Goal: Check status: Check status

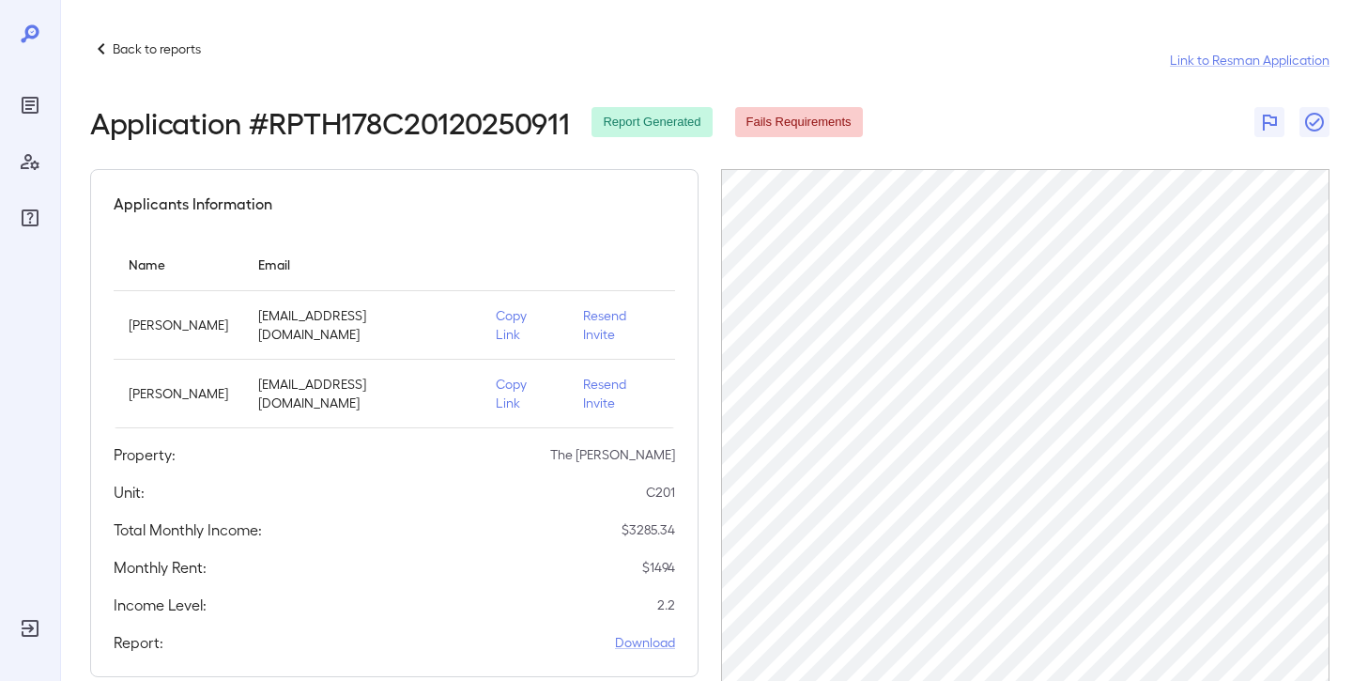
scroll to position [106, 0]
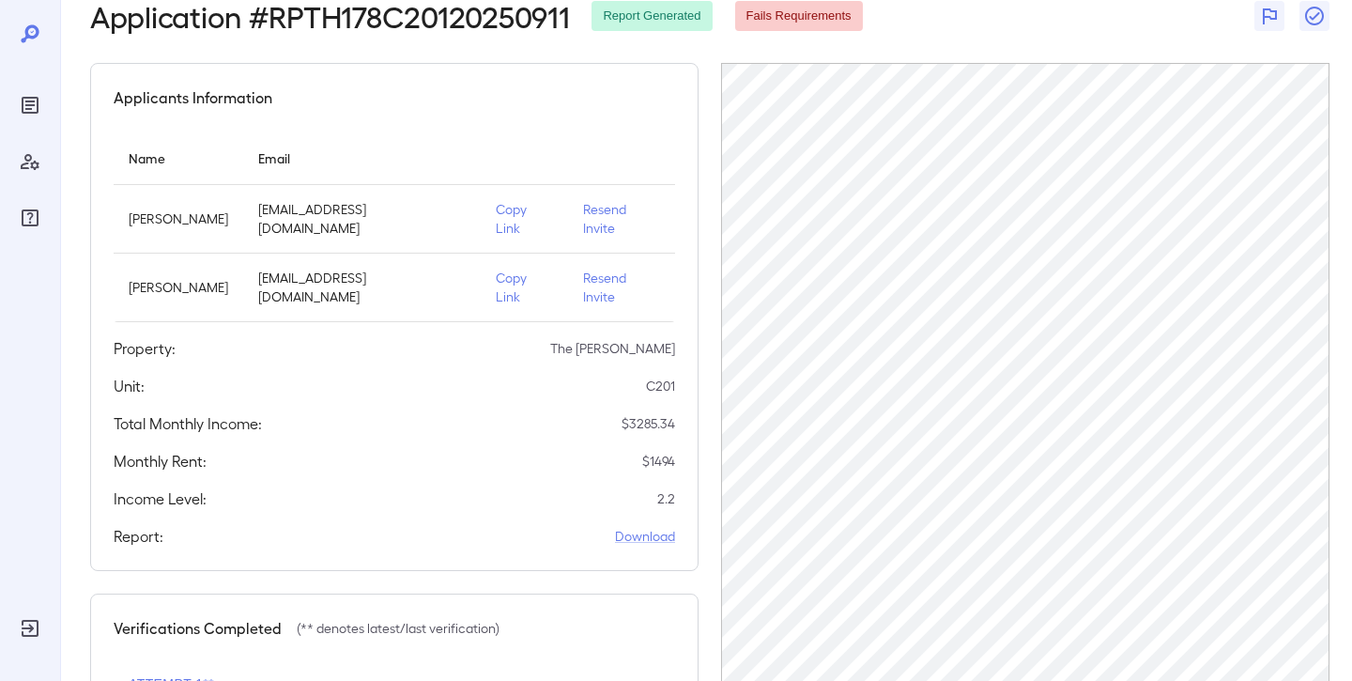
click at [11, 111] on div at bounding box center [30, 340] width 60 height 681
click at [33, 111] on icon "Reports" at bounding box center [30, 105] width 23 height 23
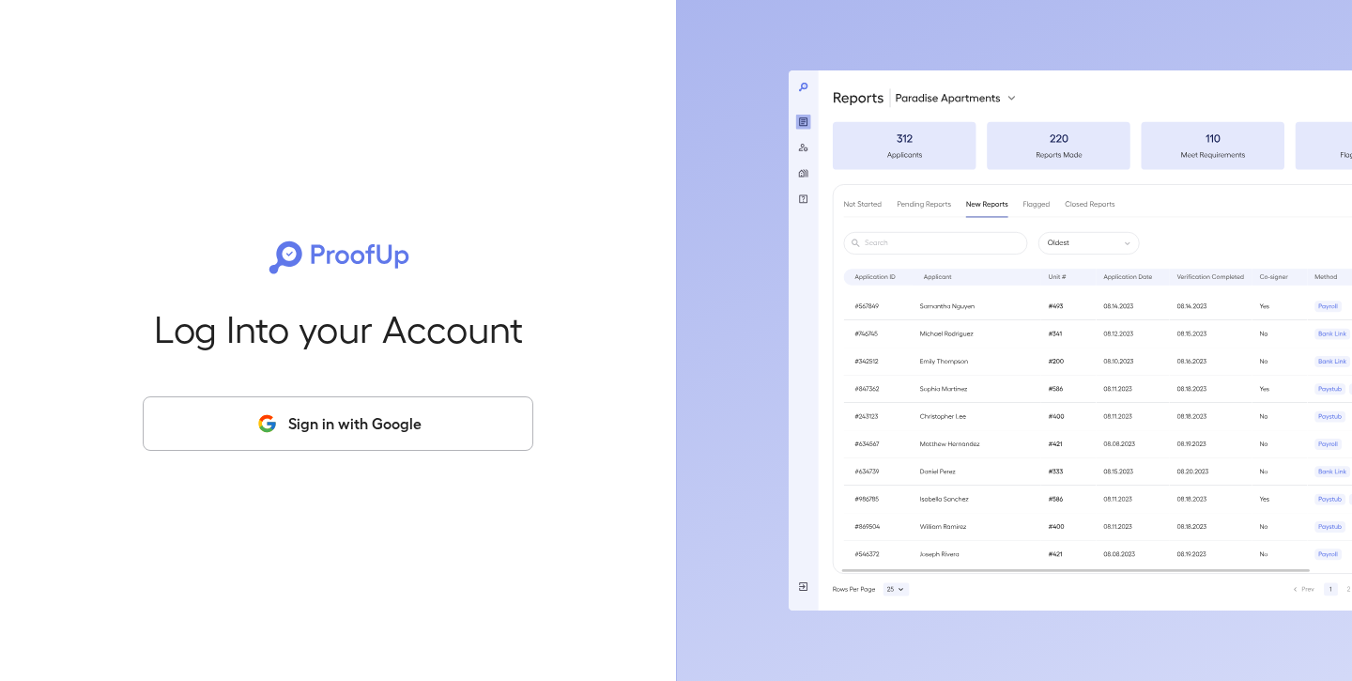
click at [295, 447] on button "Sign in with Google" at bounding box center [338, 423] width 391 height 54
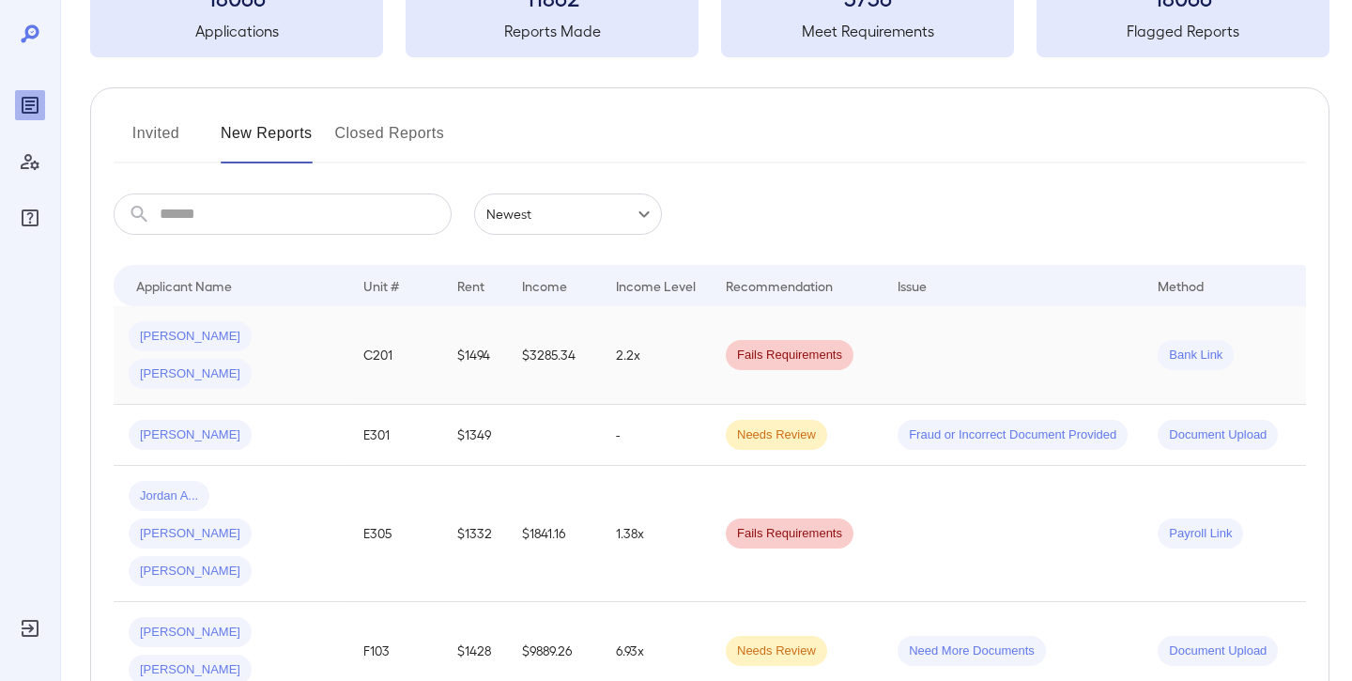
scroll to position [162, 0]
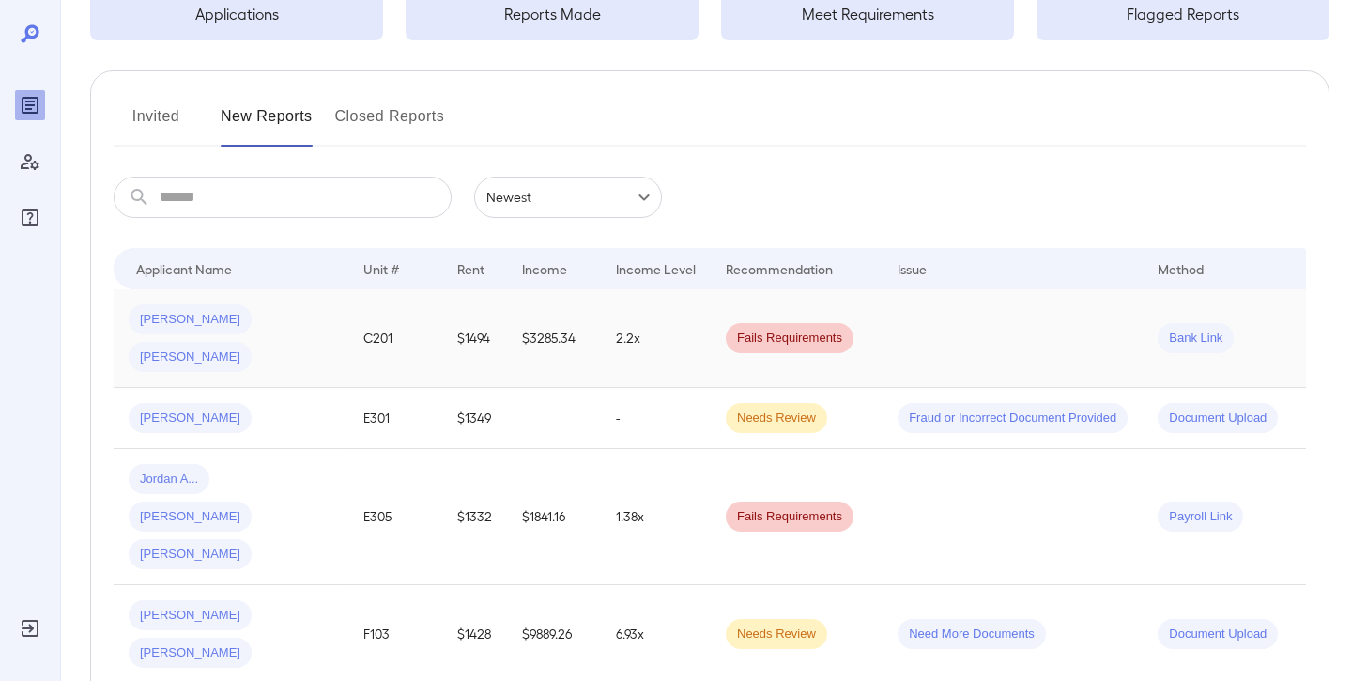
click at [460, 319] on td "$1494" at bounding box center [474, 338] width 65 height 99
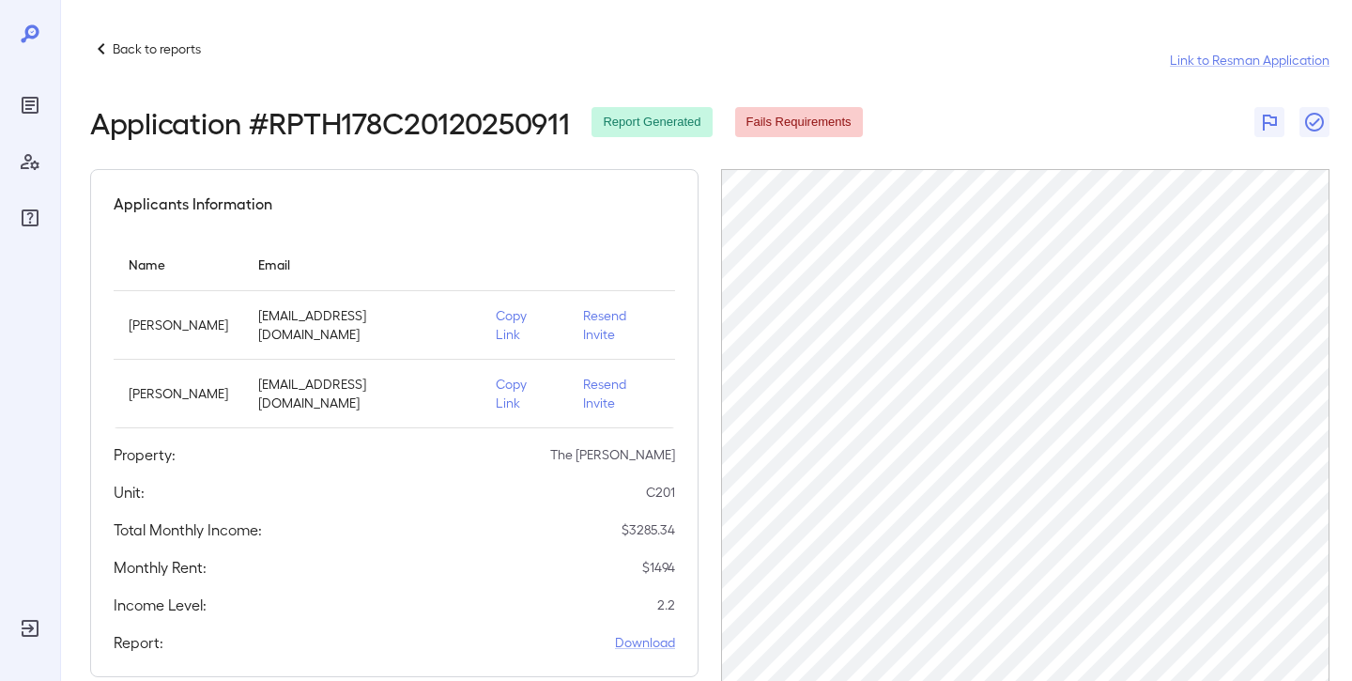
scroll to position [43, 0]
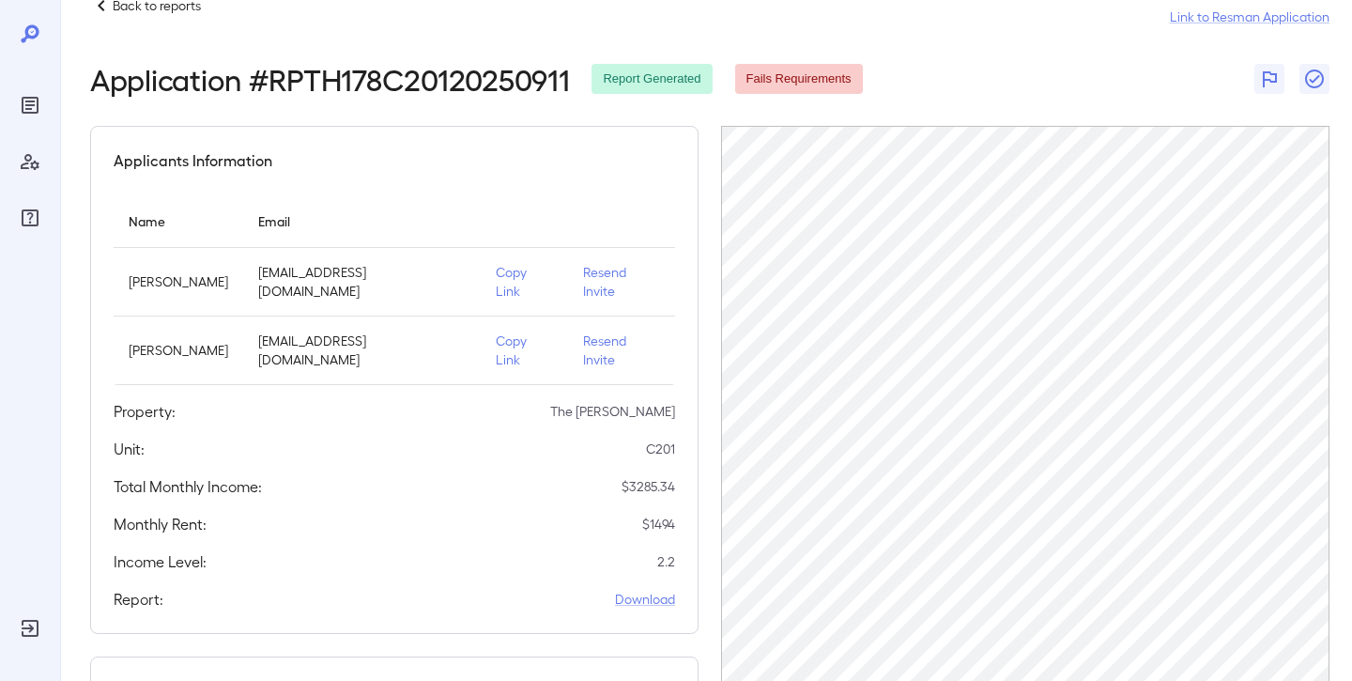
click at [496, 331] on p "Copy Link" at bounding box center [524, 350] width 57 height 38
click at [28, 95] on icon "Reports" at bounding box center [30, 105] width 23 height 23
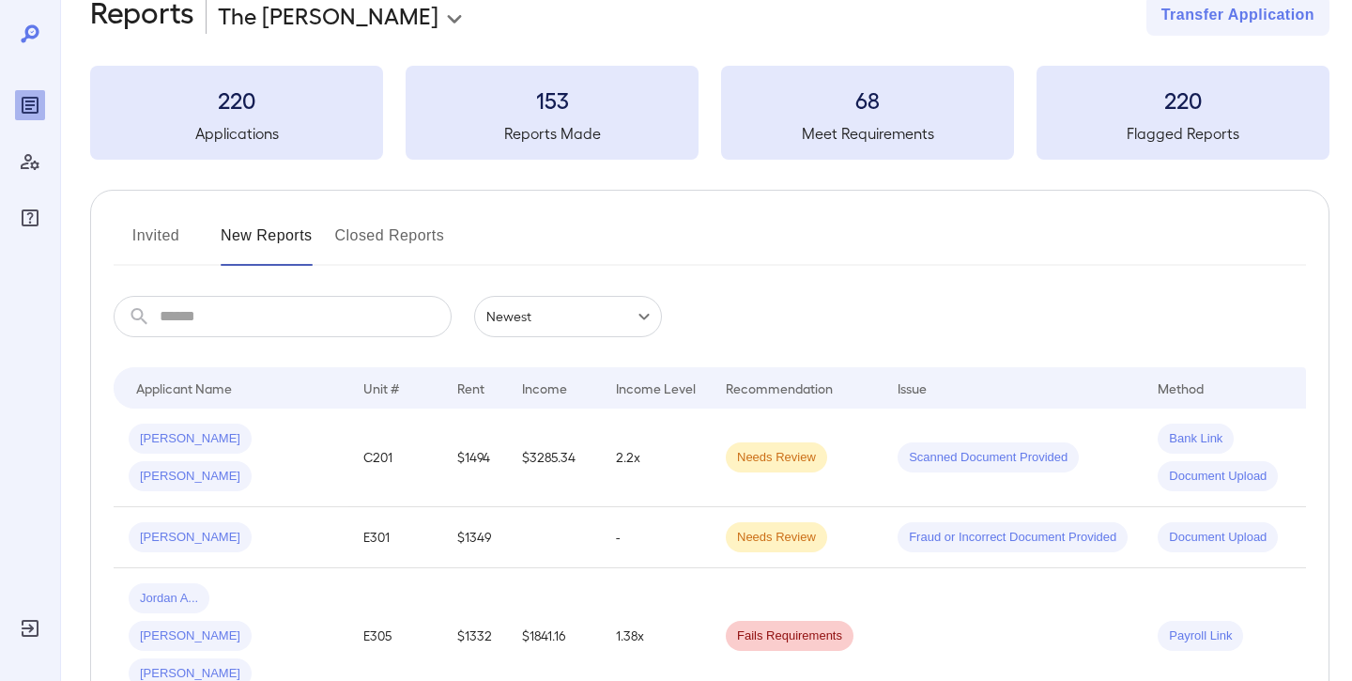
click at [163, 239] on button "Invited" at bounding box center [156, 243] width 85 height 45
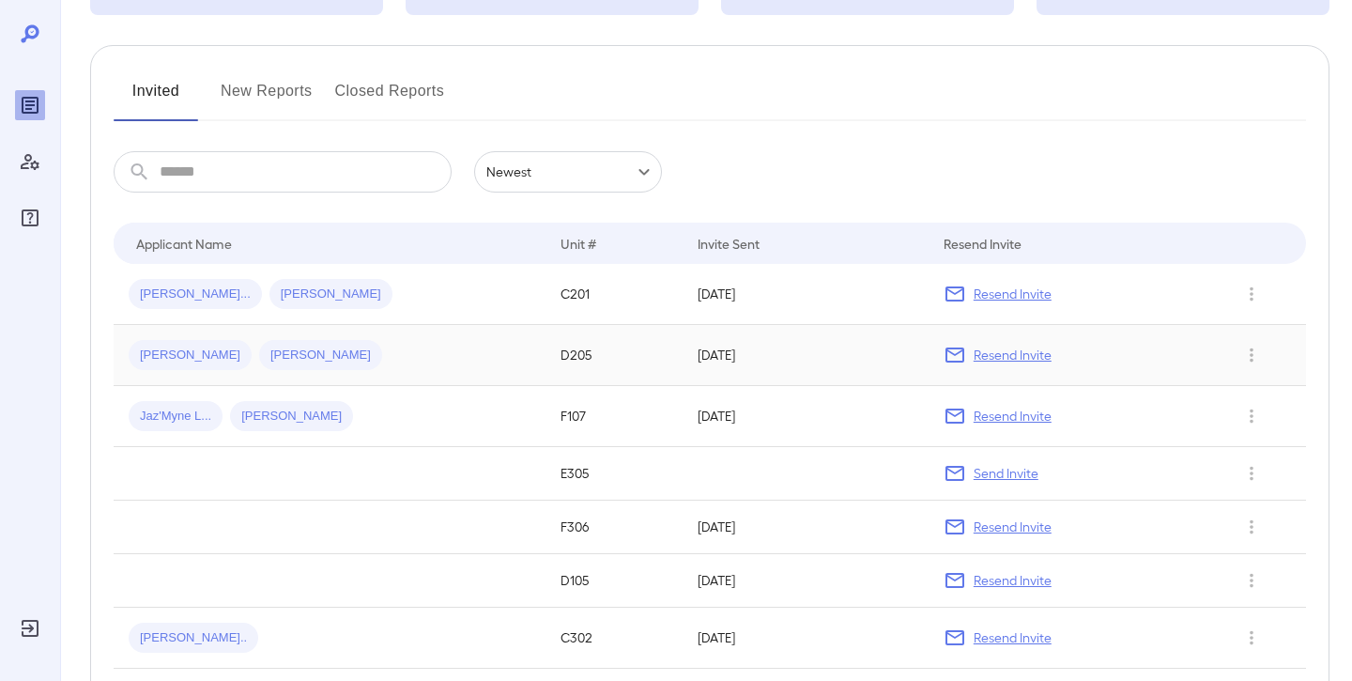
scroll to position [213, 0]
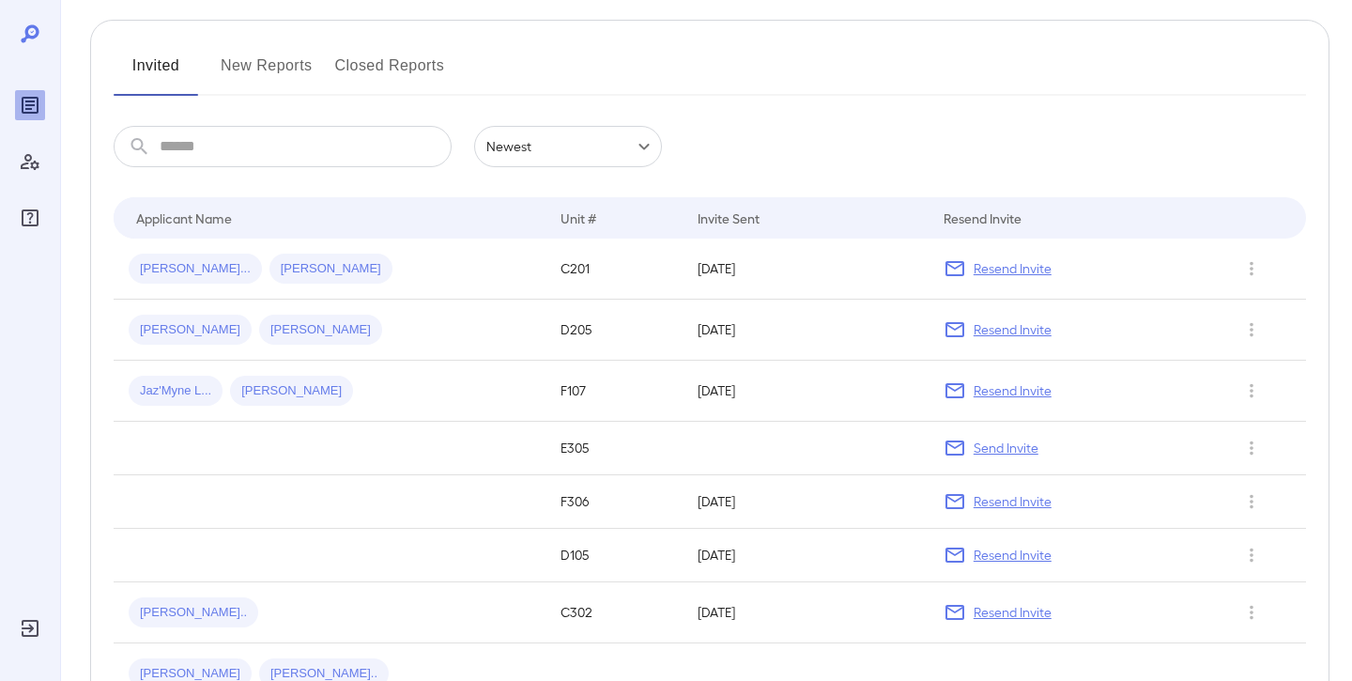
click at [240, 71] on button "New Reports" at bounding box center [267, 73] width 92 height 45
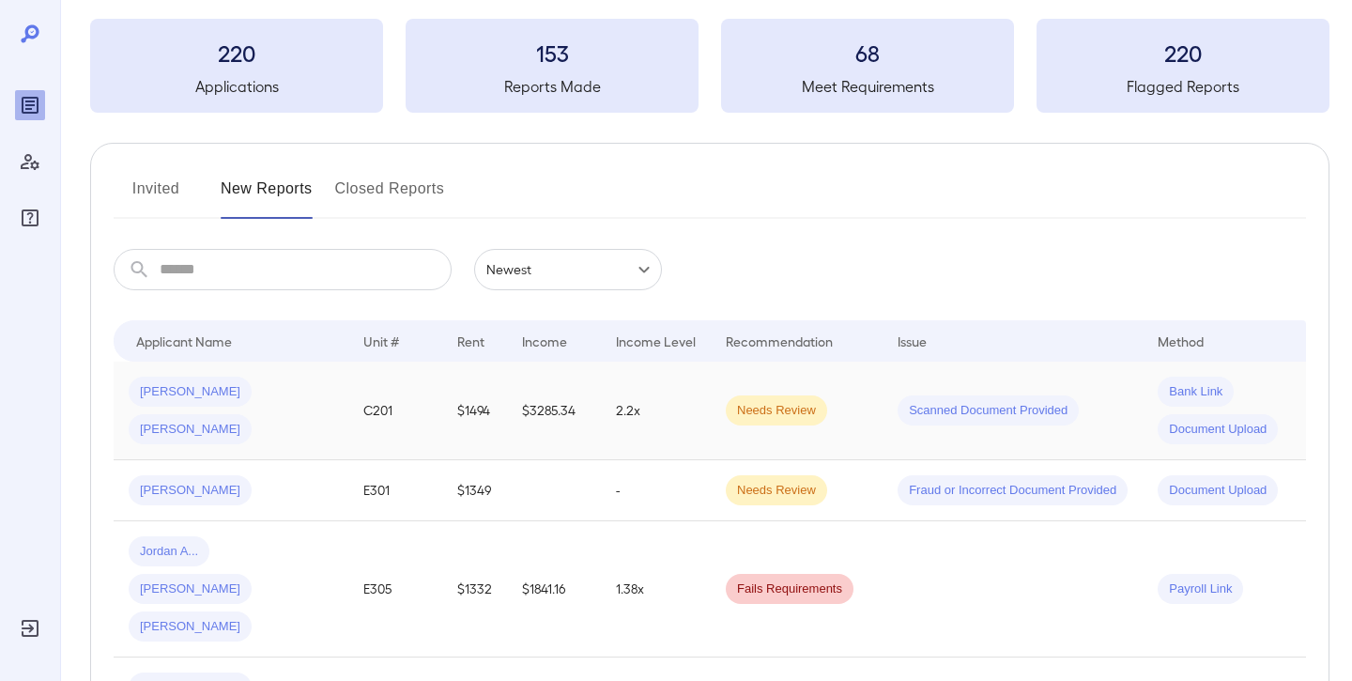
scroll to position [107, 0]
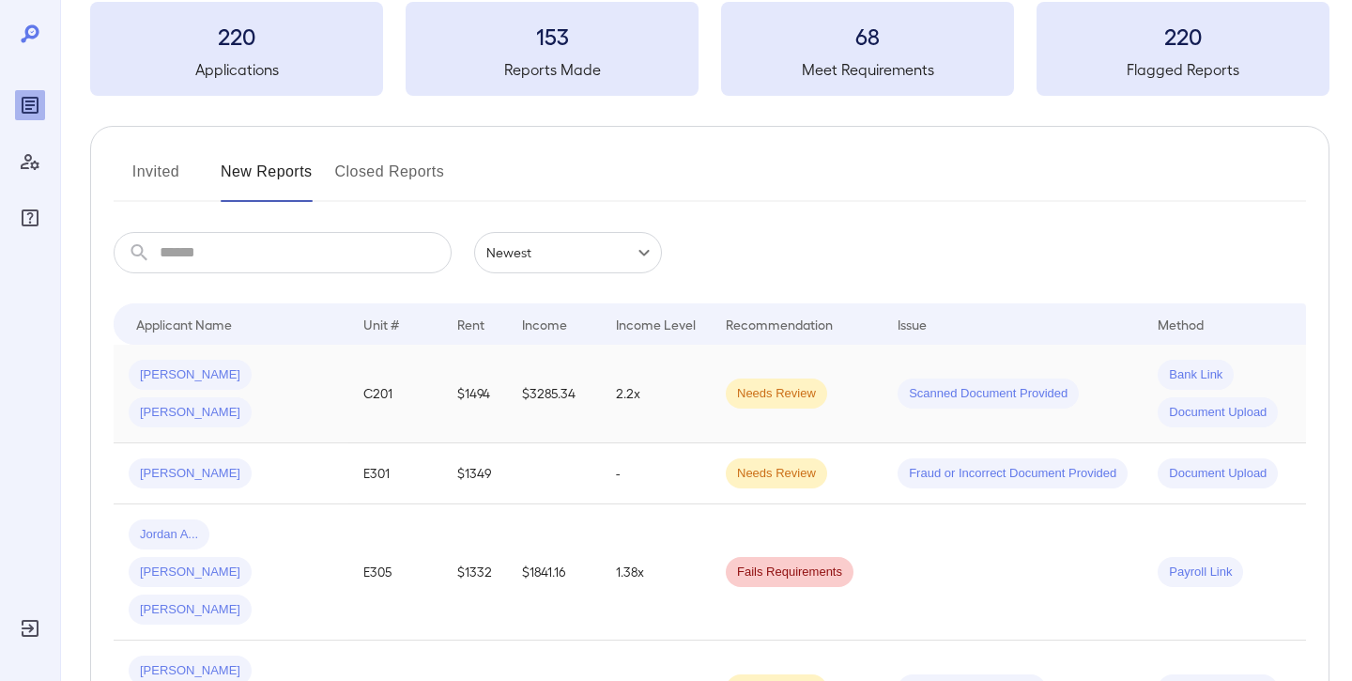
click at [455, 381] on td "$1494" at bounding box center [474, 394] width 65 height 99
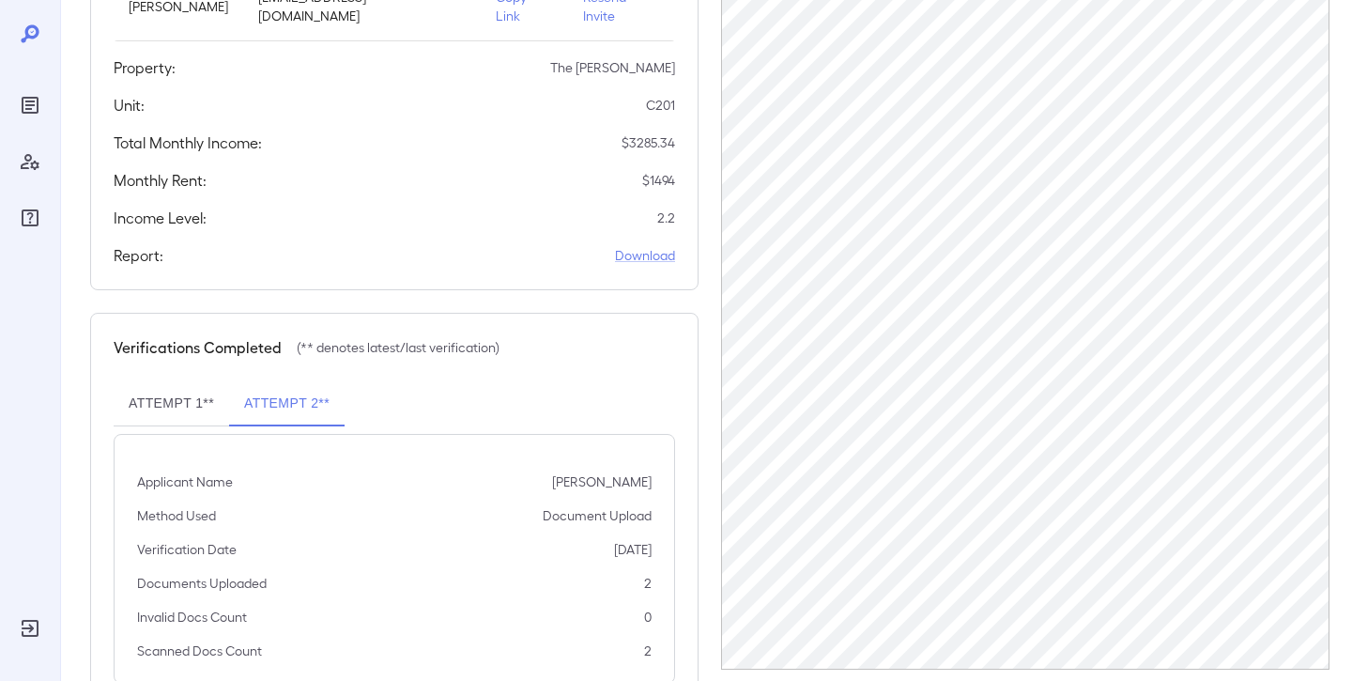
scroll to position [413, 0]
